Goal: Task Accomplishment & Management: Complete application form

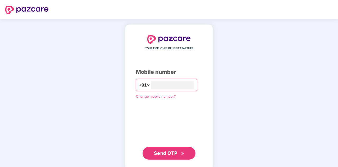
type input "**********"
click at [169, 154] on span "Send OTP" at bounding box center [166, 153] width 24 height 6
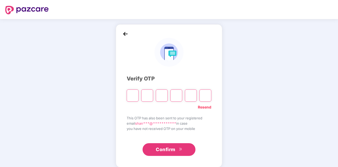
type input "*"
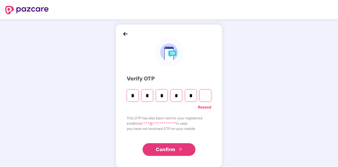
type input "*"
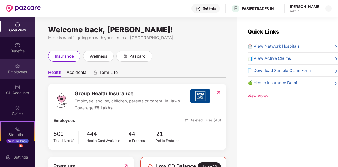
click at [21, 72] on div "Employees" at bounding box center [17, 71] width 35 height 5
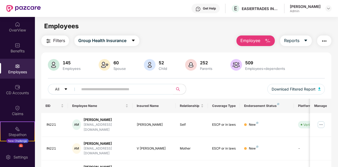
click at [259, 44] on span "Employee" at bounding box center [251, 40] width 20 height 7
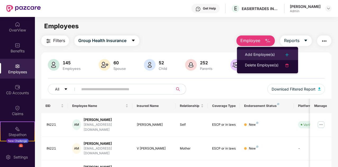
click at [257, 53] on div "Add Employee(s)" at bounding box center [260, 55] width 30 height 6
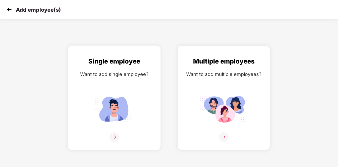
click at [115, 134] on img at bounding box center [115, 137] width 10 height 10
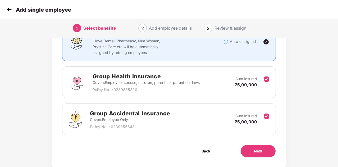
scroll to position [65, 0]
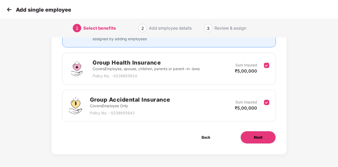
click at [253, 141] on button "Next" at bounding box center [258, 137] width 35 height 13
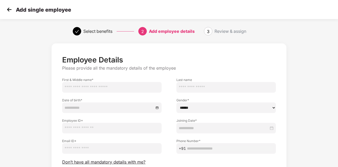
scroll to position [45, 0]
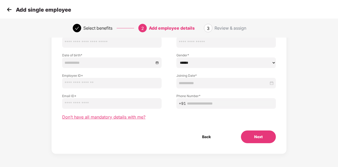
click at [92, 117] on span "Don’t have all mandatory details with me?" at bounding box center [103, 117] width 83 height 6
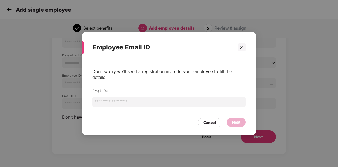
click at [115, 97] on input "email" at bounding box center [169, 102] width 154 height 11
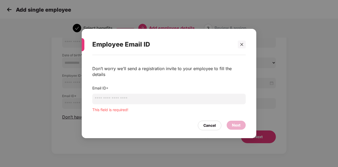
paste input "**********"
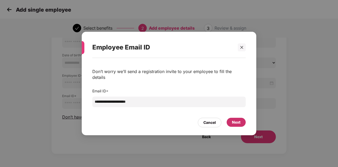
type input "**********"
click at [233, 122] on div "Next" at bounding box center [236, 122] width 8 height 6
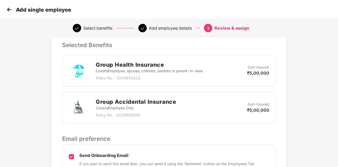
scroll to position [170, 0]
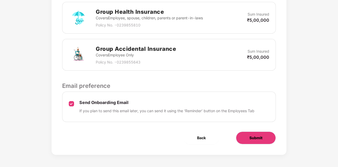
click at [258, 137] on span "Submit" at bounding box center [256, 138] width 13 height 6
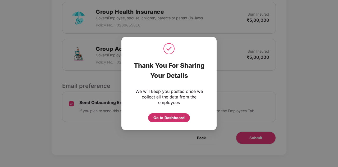
click at [164, 118] on div "Go to Dashboard" at bounding box center [169, 118] width 31 height 6
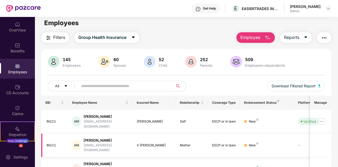
scroll to position [0, 0]
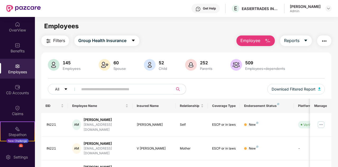
click at [145, 91] on input "text" at bounding box center [123, 89] width 85 height 8
type input "*"
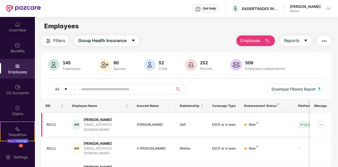
type input "*"
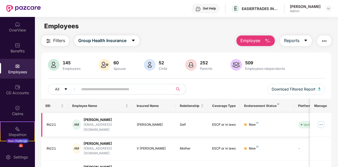
type input "*"
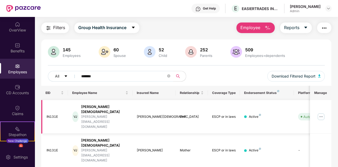
scroll to position [22, 0]
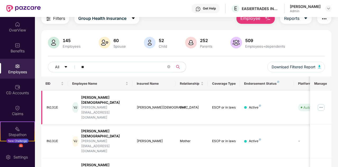
type input "*"
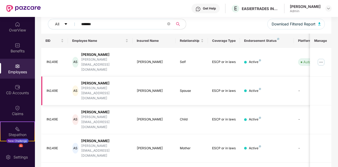
scroll to position [0, 0]
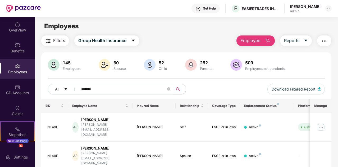
type input "*******"
click at [64, 43] on span "Filters" at bounding box center [59, 40] width 12 height 7
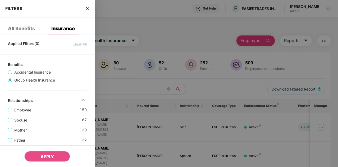
click at [87, 8] on icon "close" at bounding box center [87, 8] width 3 height 3
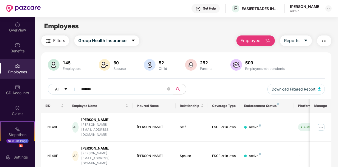
click at [61, 37] on span "Filters" at bounding box center [59, 40] width 12 height 7
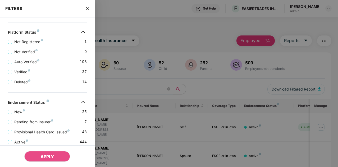
scroll to position [150, 0]
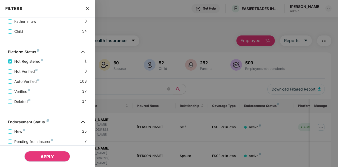
click at [50, 155] on span "APPLY" at bounding box center [48, 156] width 14 height 5
